Goal: Find specific page/section: Find specific page/section

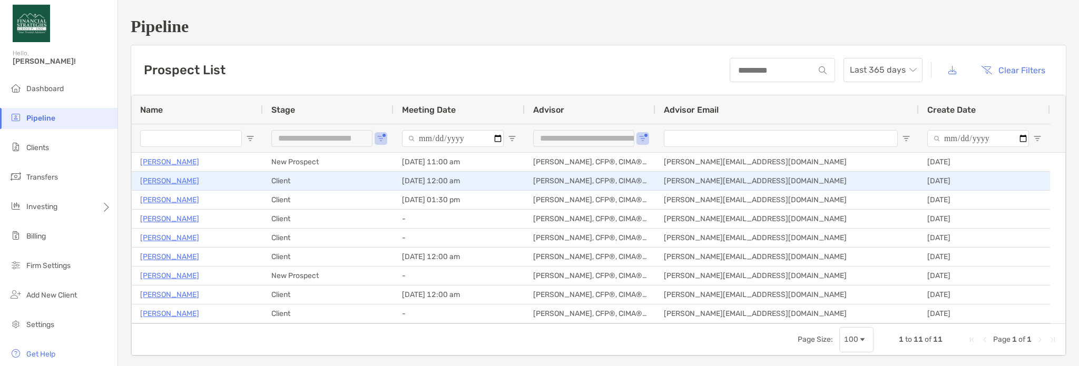
click at [162, 178] on p "[PERSON_NAME]" at bounding box center [169, 180] width 59 height 13
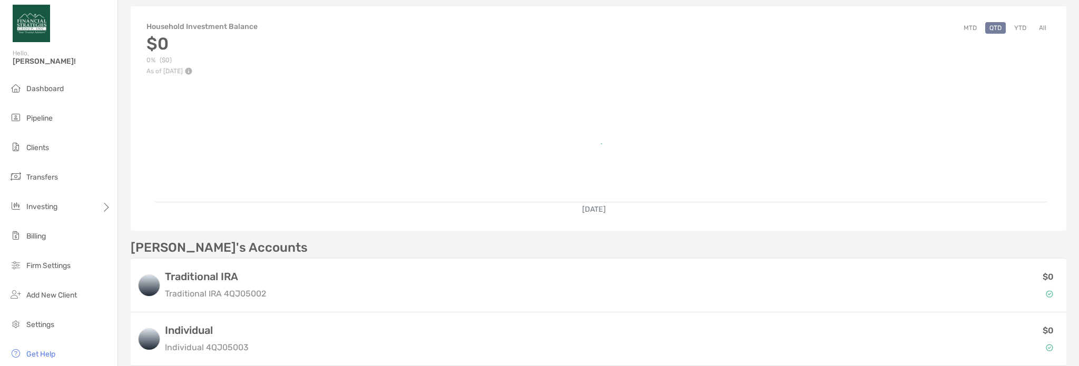
scroll to position [201, 0]
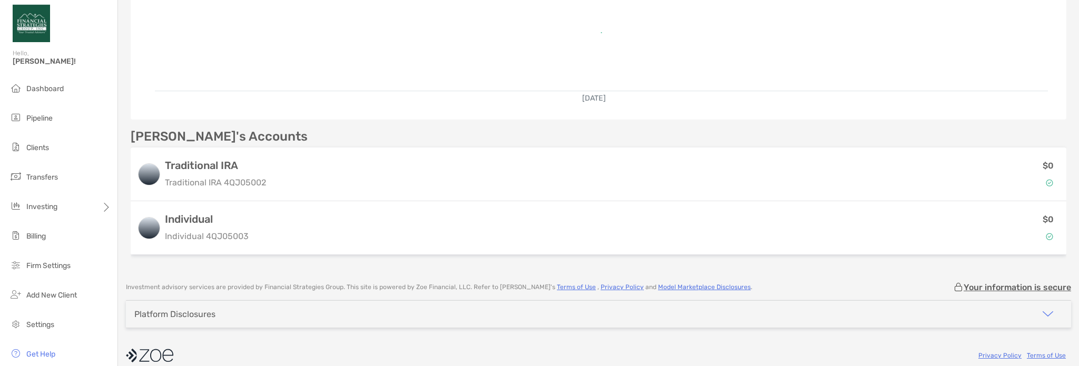
click at [780, 306] on div "Platform Disclosures" at bounding box center [598, 314] width 945 height 27
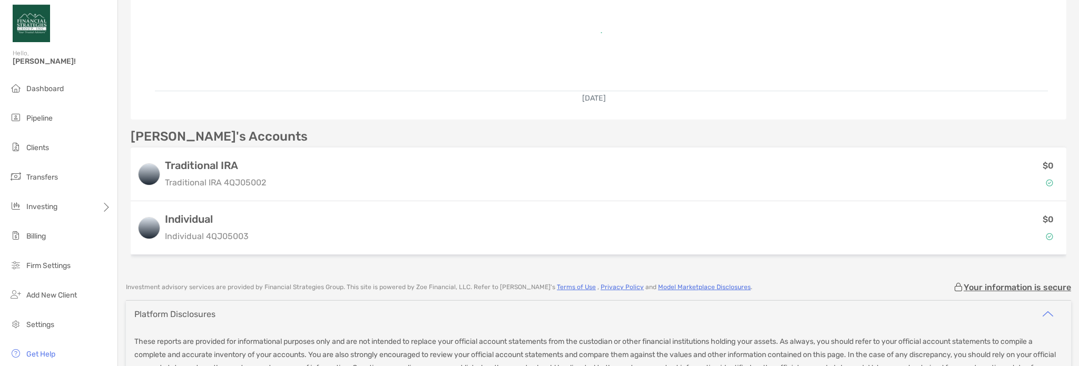
scroll to position [0, 0]
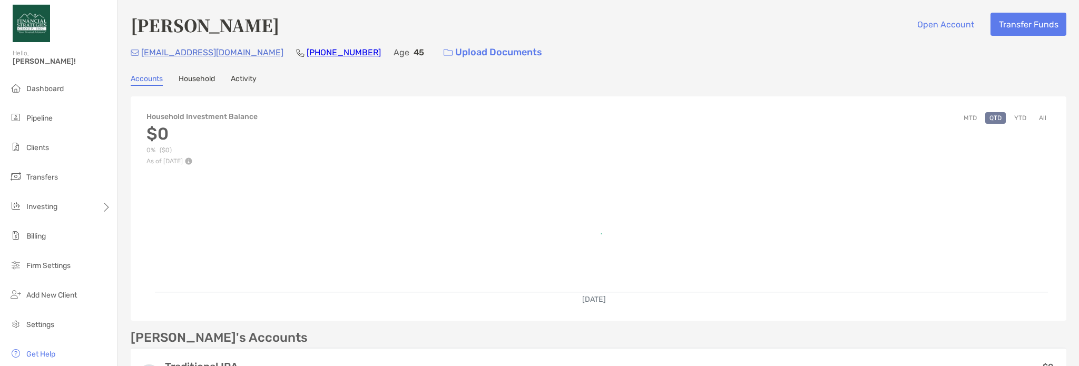
click at [193, 77] on link "Household" at bounding box center [197, 80] width 36 height 12
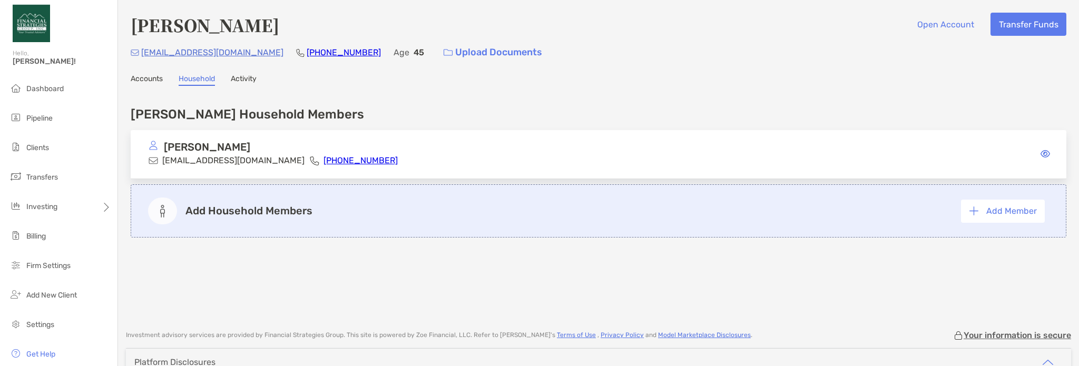
click at [240, 76] on link "Activity" at bounding box center [244, 80] width 26 height 12
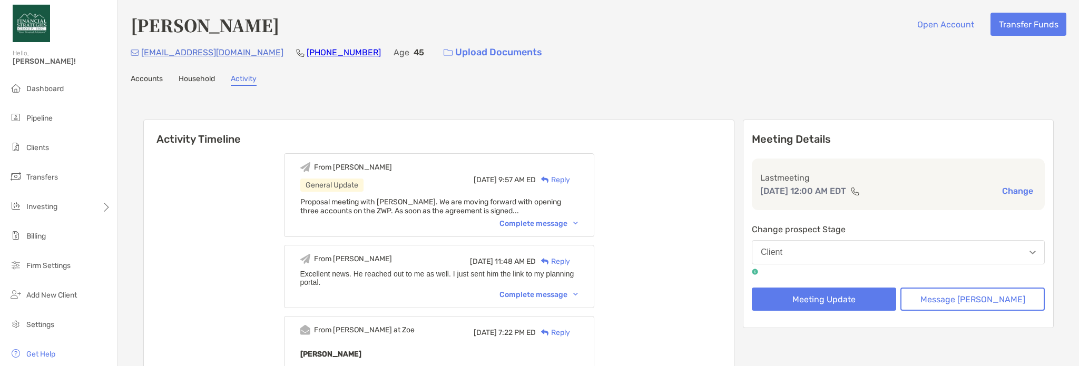
click at [155, 82] on link "Accounts" at bounding box center [147, 80] width 32 height 12
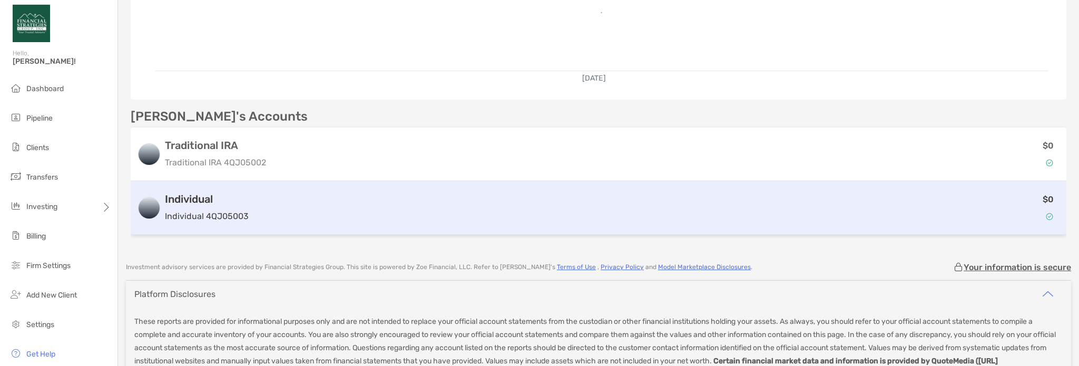
scroll to position [253, 0]
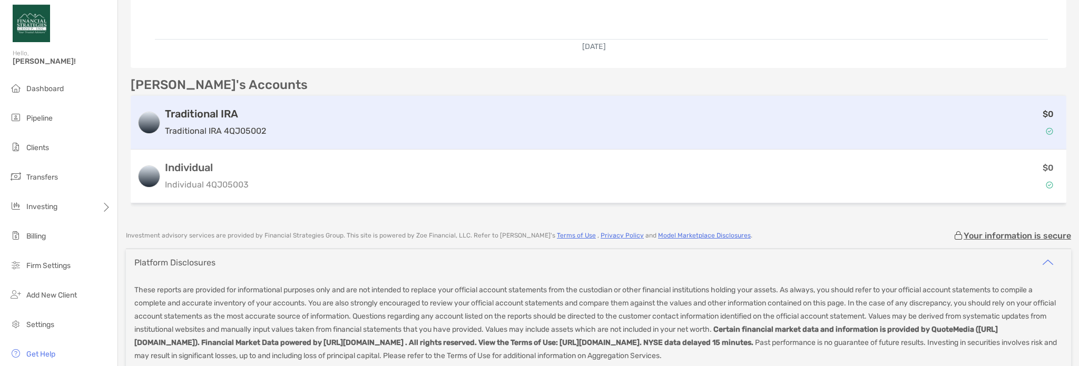
click at [696, 120] on div "$0" at bounding box center [665, 122] width 790 height 31
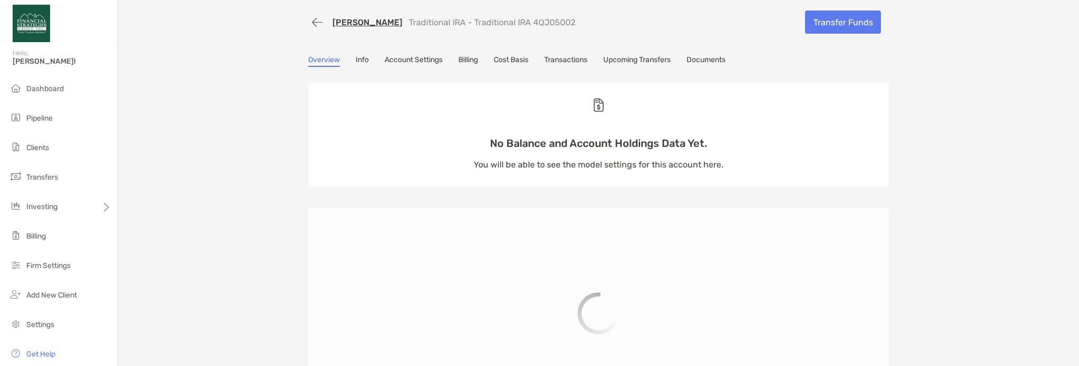
click at [712, 59] on link "Documents" at bounding box center [705, 61] width 39 height 12
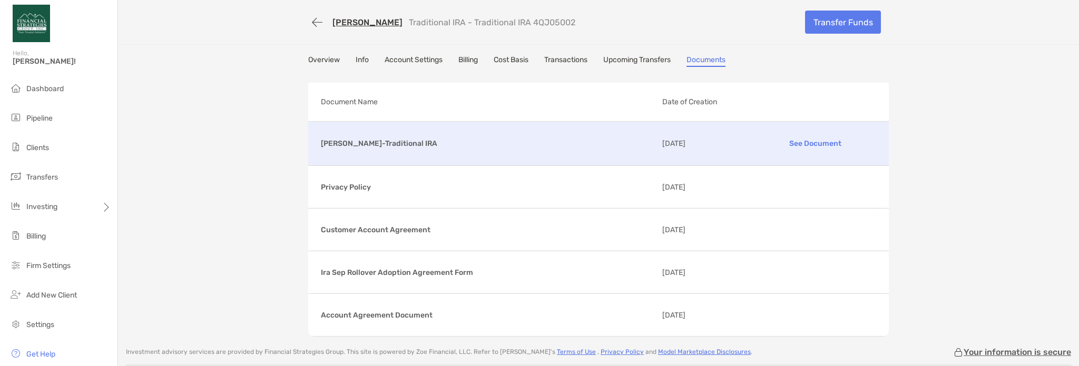
click at [631, 143] on p "[PERSON_NAME]-Traditional IRA" at bounding box center [487, 143] width 333 height 13
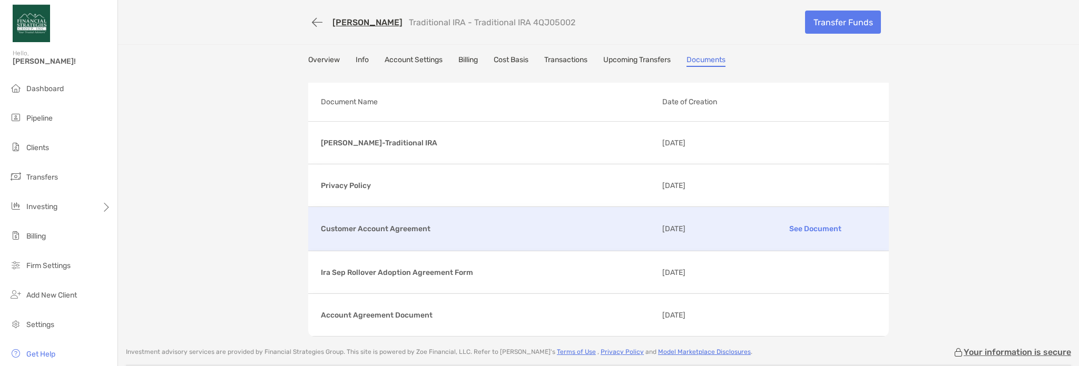
click at [536, 227] on p "Customer Account Agreement" at bounding box center [487, 228] width 333 height 13
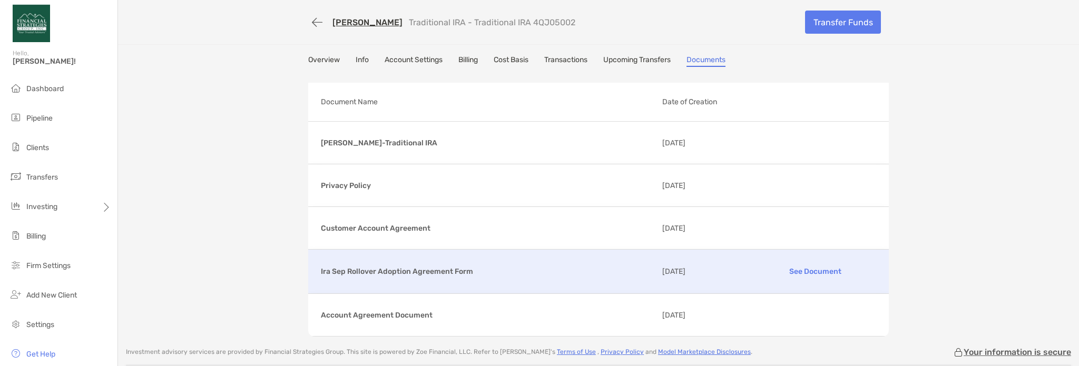
click at [465, 265] on p "Ira Sep Rollover Adoption Agreement Form" at bounding box center [487, 271] width 333 height 13
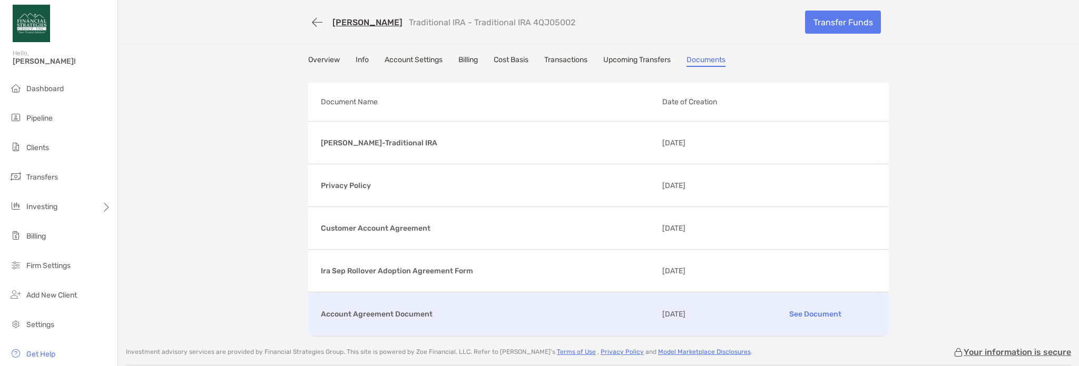
click at [515, 317] on p "Account Agreement Document" at bounding box center [487, 314] width 333 height 13
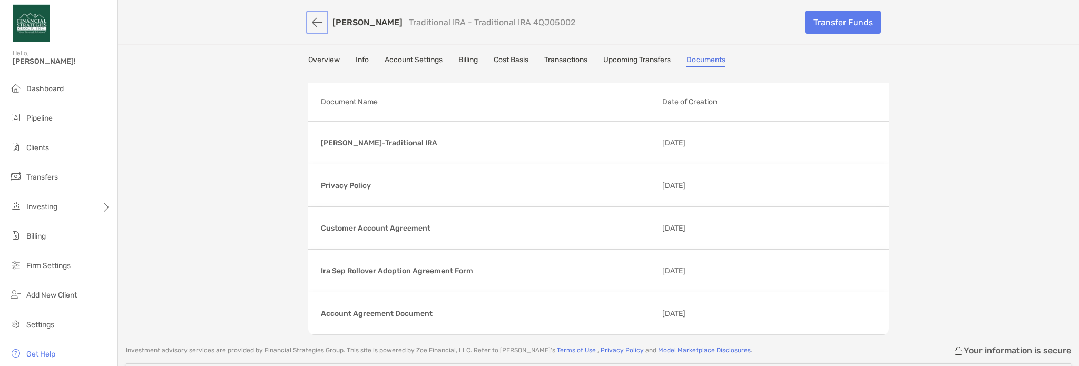
click at [308, 24] on button "button" at bounding box center [317, 22] width 18 height 19
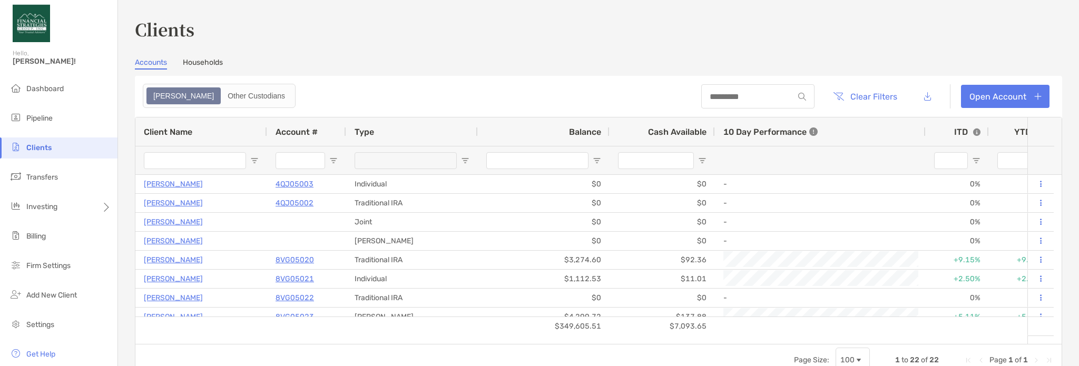
type input "*********"
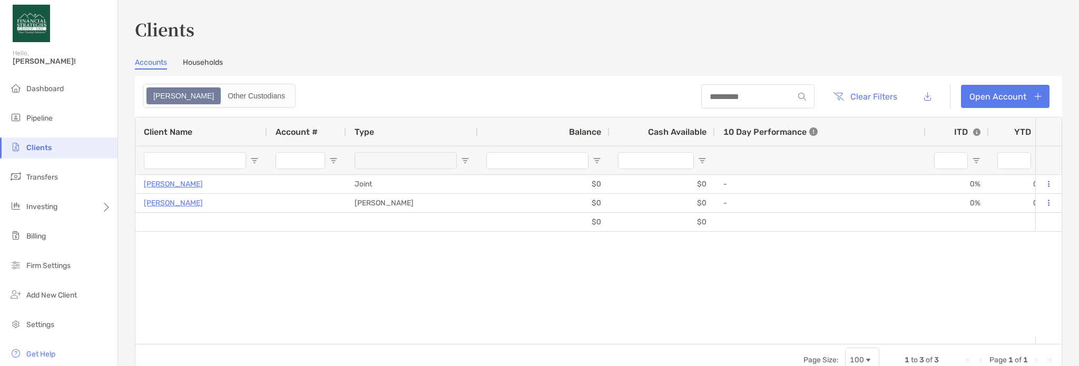
click at [210, 64] on link "Households" at bounding box center [203, 64] width 40 height 12
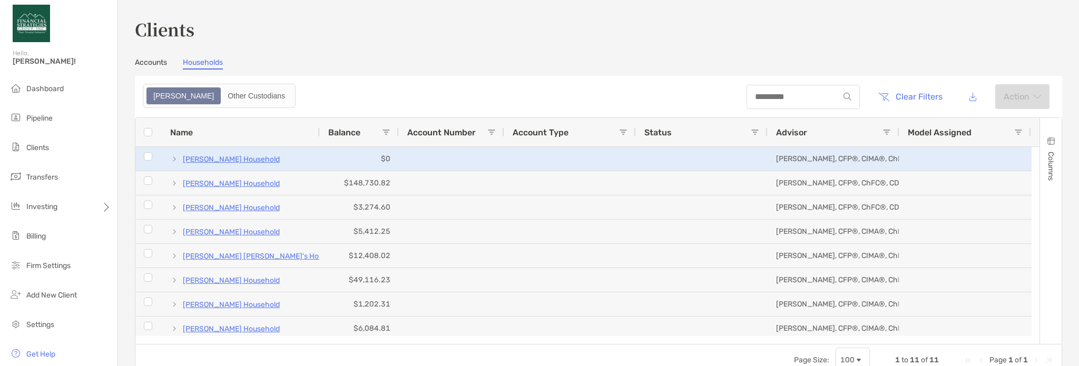
click at [214, 156] on p "[PERSON_NAME] Household" at bounding box center [231, 159] width 97 height 13
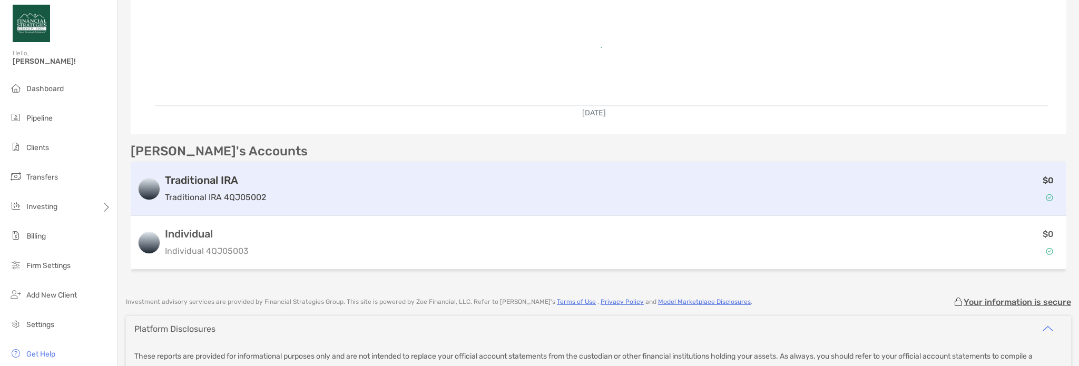
scroll to position [211, 0]
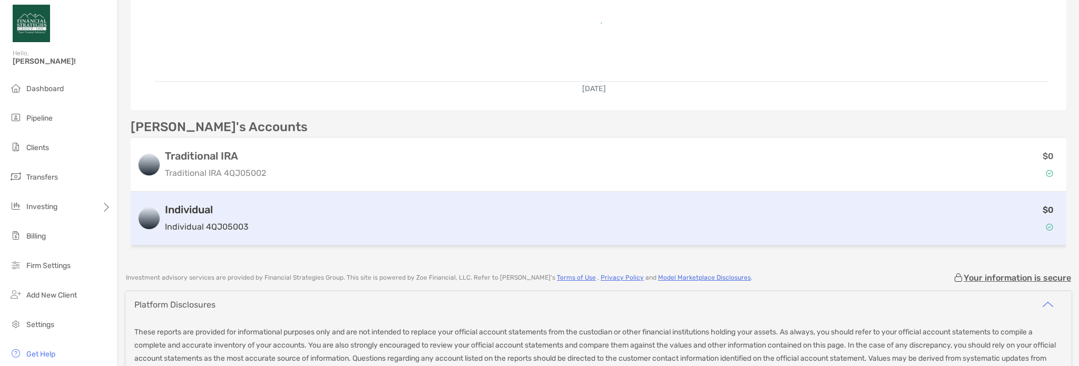
click at [195, 210] on h3 "Individual" at bounding box center [207, 209] width 84 height 13
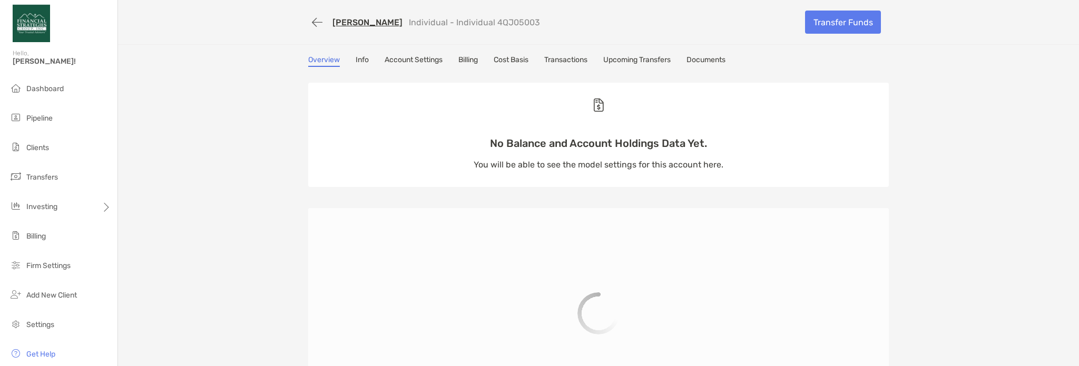
click at [716, 55] on link "Documents" at bounding box center [705, 61] width 39 height 12
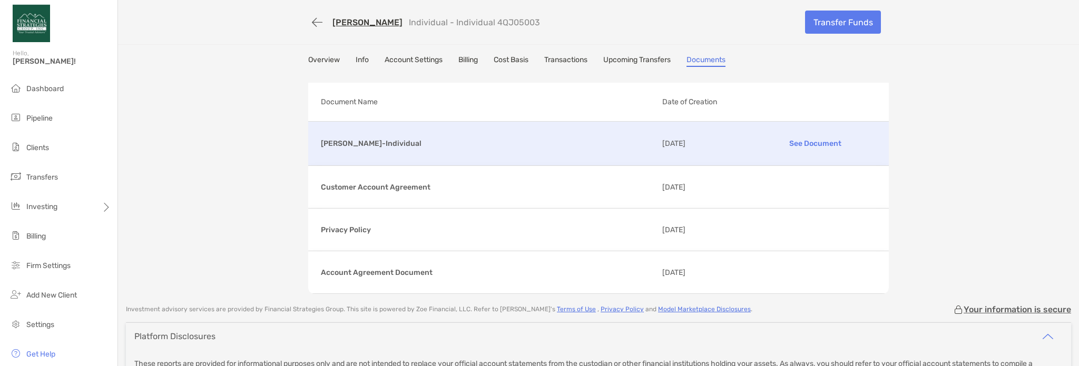
click at [809, 141] on p "See Document" at bounding box center [815, 143] width 122 height 18
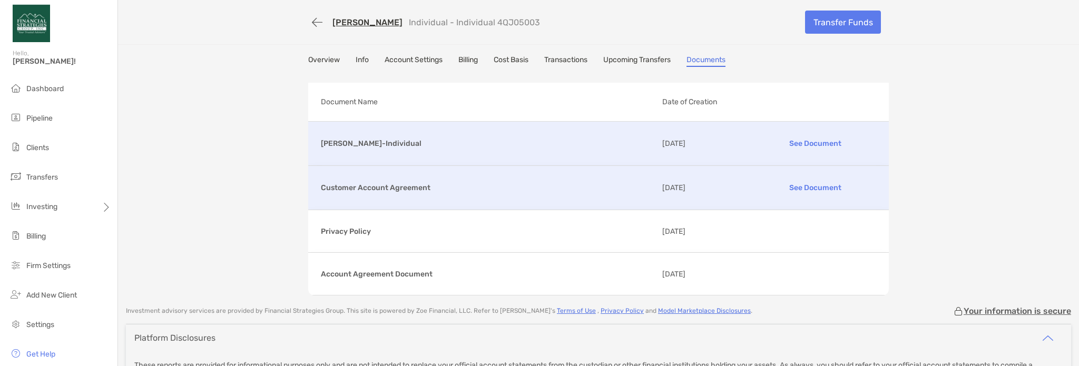
click at [820, 185] on p "See Document" at bounding box center [815, 188] width 122 height 18
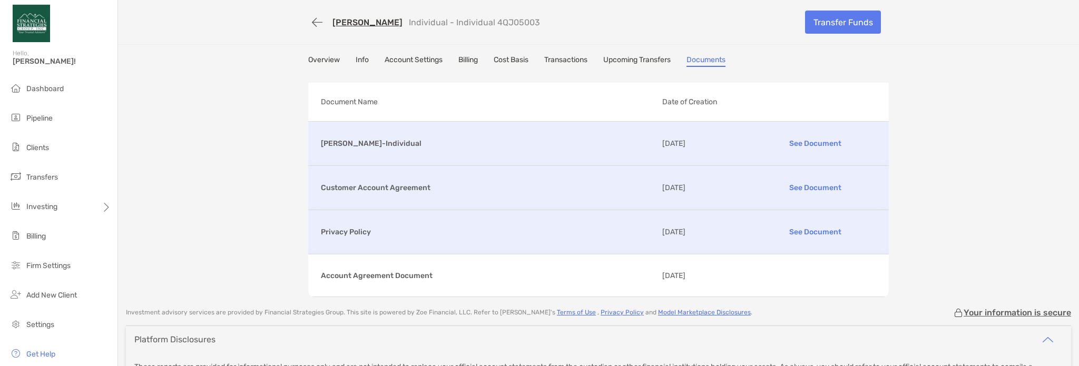
click at [804, 223] on p "See Document" at bounding box center [815, 232] width 122 height 18
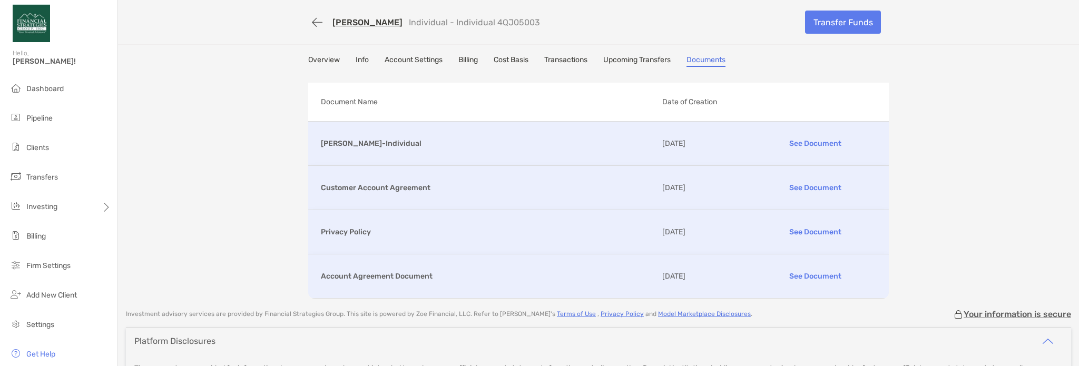
click at [818, 267] on p "See Document" at bounding box center [815, 276] width 122 height 18
